Goal: Information Seeking & Learning: Stay updated

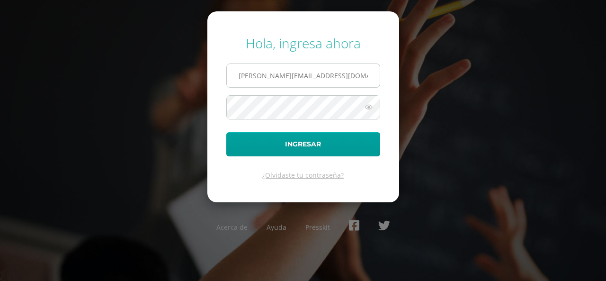
click at [327, 75] on input "[PERSON_NAME][EMAIL_ADDRESS][DOMAIN_NAME]" at bounding box center [303, 75] width 153 height 23
drag, startPoint x: 325, startPoint y: 77, endPoint x: 230, endPoint y: 52, distance: 98.0
click at [230, 52] on form "Hola, ingresa ahora s.alvarado.1adb@gmail.com Ingresar ¿Olvidaste tu contraseña?" at bounding box center [303, 106] width 192 height 190
type input "a.alvarado.6bdb@gmail.com"
click at [226, 132] on button "Ingresar" at bounding box center [303, 144] width 154 height 24
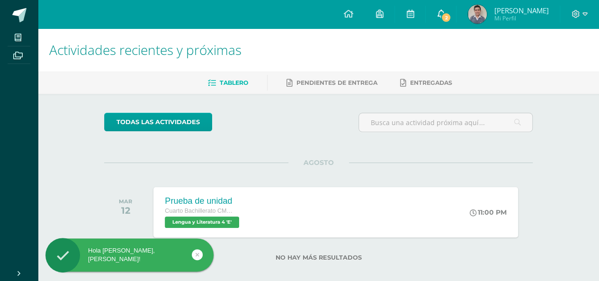
click at [447, 20] on span "2" at bounding box center [446, 17] width 10 height 10
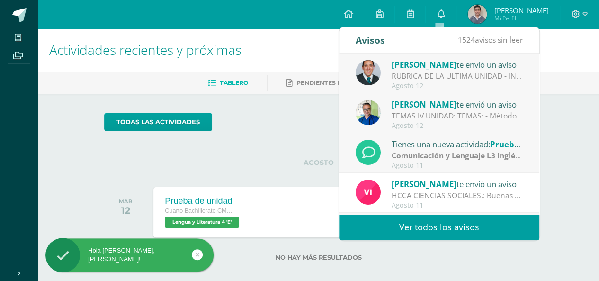
click at [409, 79] on div "RUBRICA DE LA ULTIMA UNIDAD - INFORMACION IMPORTANTE-: Buenas tardes Estimados …" at bounding box center [458, 76] width 132 height 11
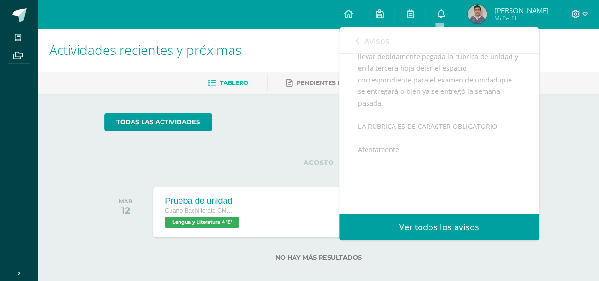
scroll to position [280, 0]
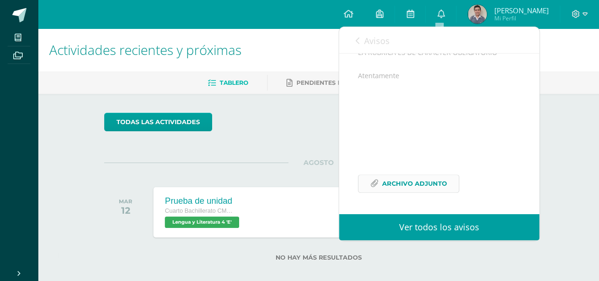
click at [403, 178] on span "Archivo Adjunto" at bounding box center [414, 184] width 65 height 18
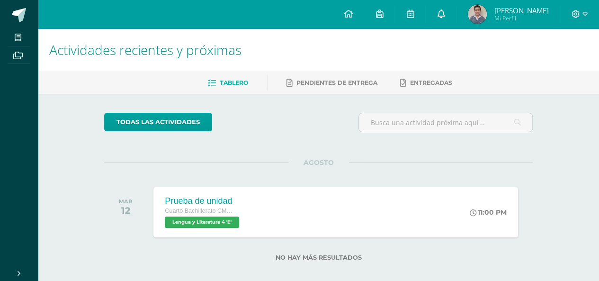
click at [434, 20] on link at bounding box center [441, 14] width 30 height 28
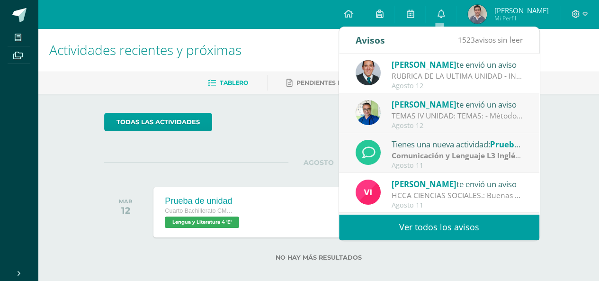
click at [421, 82] on div "Agosto 12" at bounding box center [458, 86] width 132 height 8
click at [406, 71] on div "RUBRICA DE LA ULTIMA UNIDAD - INFORMACION IMPORTANTE-: Buenas tardes Estimados …" at bounding box center [458, 76] width 132 height 11
click at [417, 66] on span "[PERSON_NAME]" at bounding box center [424, 64] width 65 height 11
click at [422, 79] on div "RUBRICA DE LA ULTIMA UNIDAD - INFORMACION IMPORTANTE-: Buenas tardes Estimados …" at bounding box center [458, 76] width 132 height 11
click at [407, 60] on span "[PERSON_NAME]" at bounding box center [424, 64] width 65 height 11
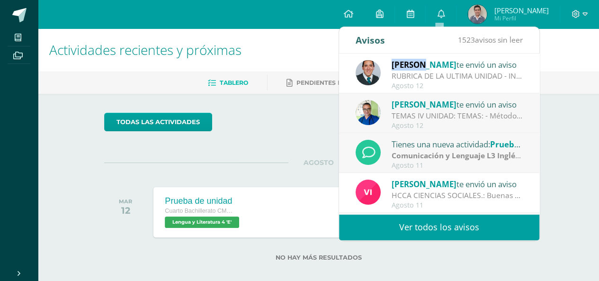
click at [407, 60] on span "[PERSON_NAME]" at bounding box center [424, 64] width 65 height 11
click at [442, 76] on div "RUBRICA DE LA ULTIMA UNIDAD - INFORMACION IMPORTANTE-: Buenas tardes Estimados …" at bounding box center [458, 76] width 132 height 11
click at [358, 226] on link "Ver todos los avisos" at bounding box center [439, 227] width 200 height 26
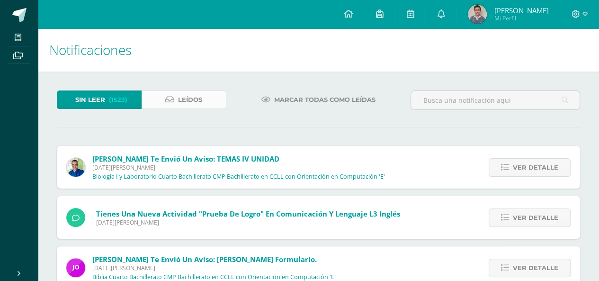
click at [200, 96] on span "Leídos" at bounding box center [190, 100] width 24 height 18
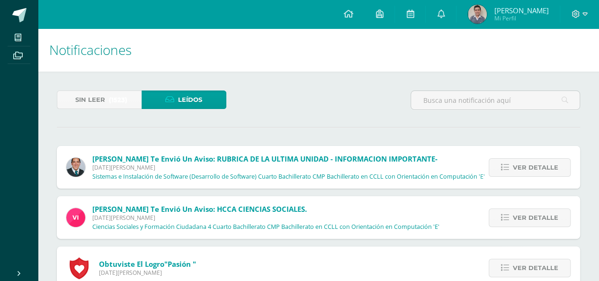
click at [217, 170] on span "[DATE][PERSON_NAME]" at bounding box center [288, 167] width 393 height 8
click at [509, 168] on icon at bounding box center [505, 167] width 8 height 8
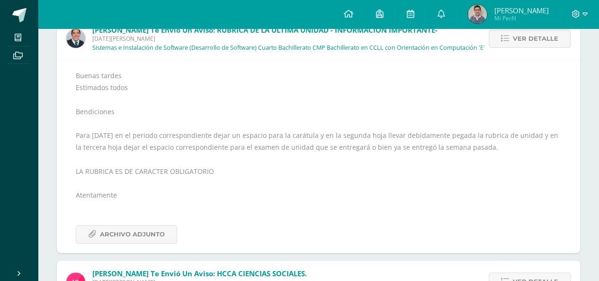
scroll to position [130, 0]
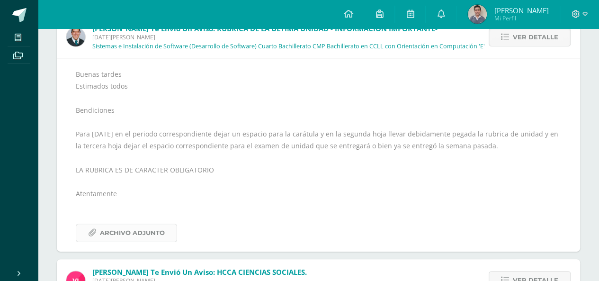
click at [123, 229] on span "Archivo Adjunto" at bounding box center [132, 233] width 65 height 18
